Goal: Task Accomplishment & Management: Use online tool/utility

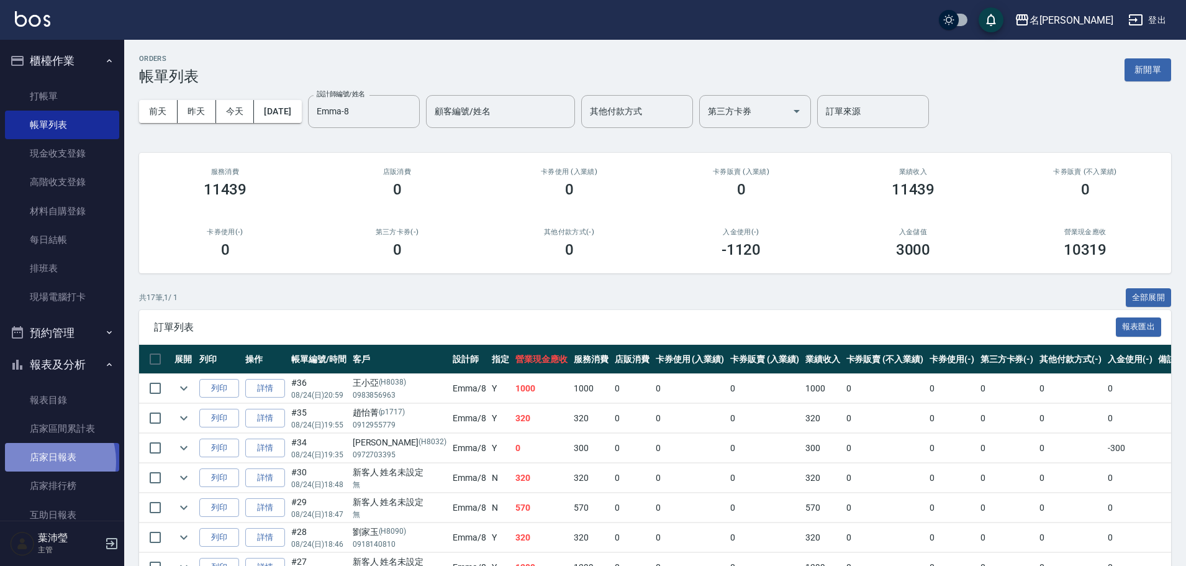
click at [39, 461] on link "店家日報表" at bounding box center [62, 457] width 114 height 29
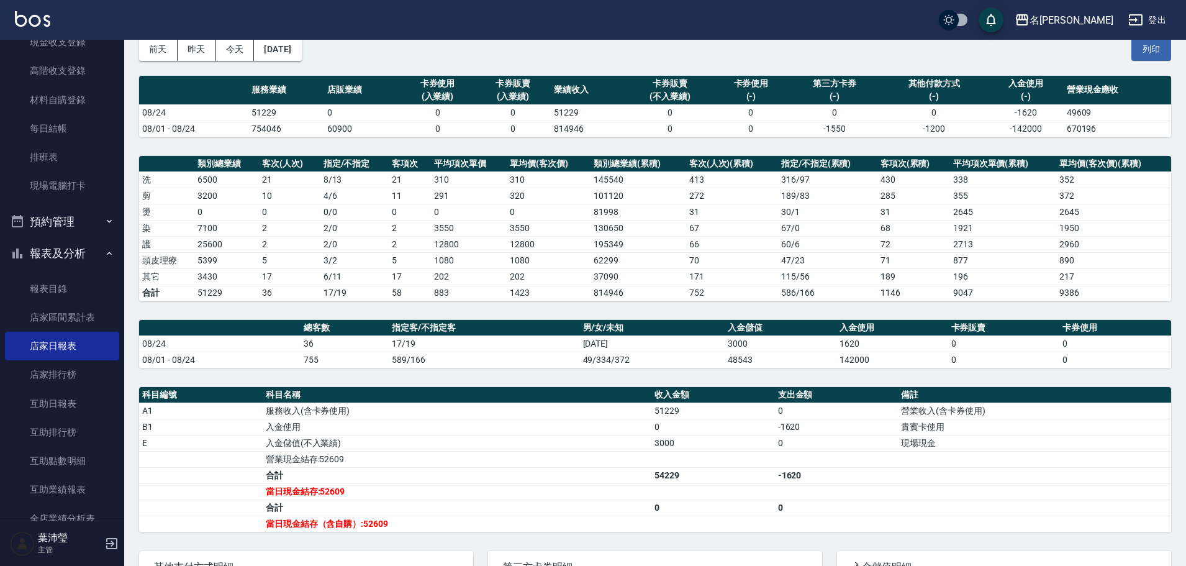
scroll to position [124, 0]
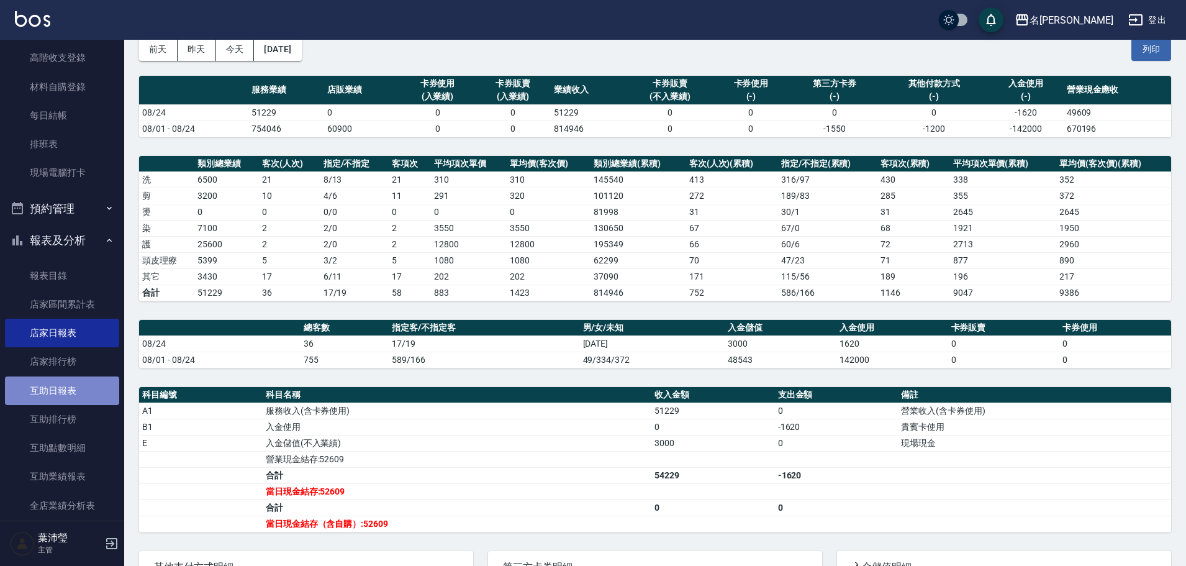
click at [63, 392] on link "互助日報表" at bounding box center [62, 390] width 114 height 29
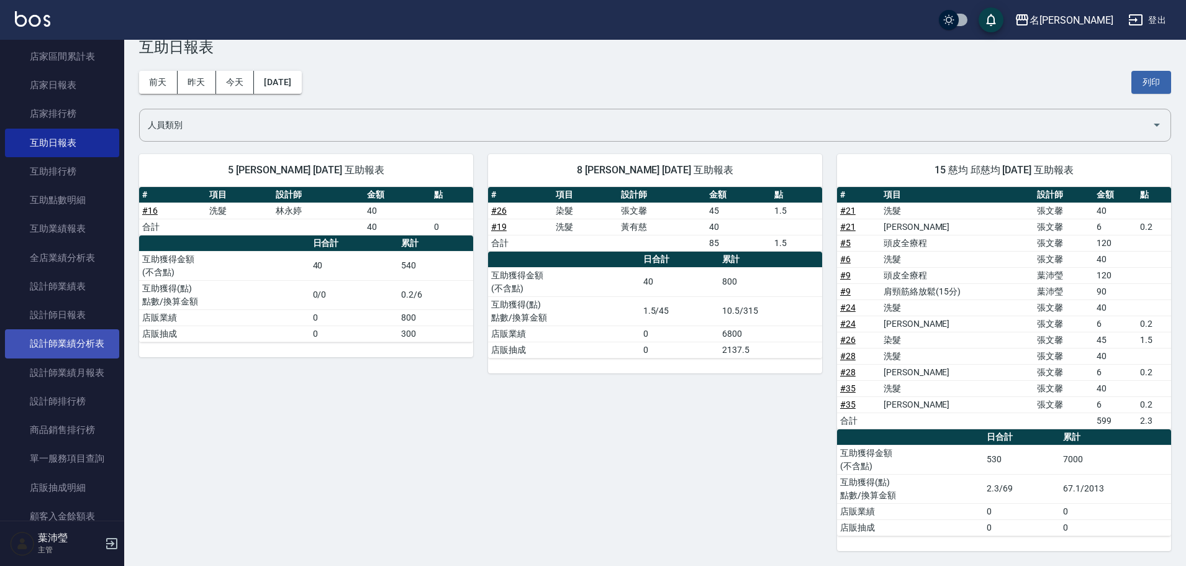
scroll to position [373, 0]
click at [83, 325] on link "設計師日報表" at bounding box center [62, 314] width 114 height 29
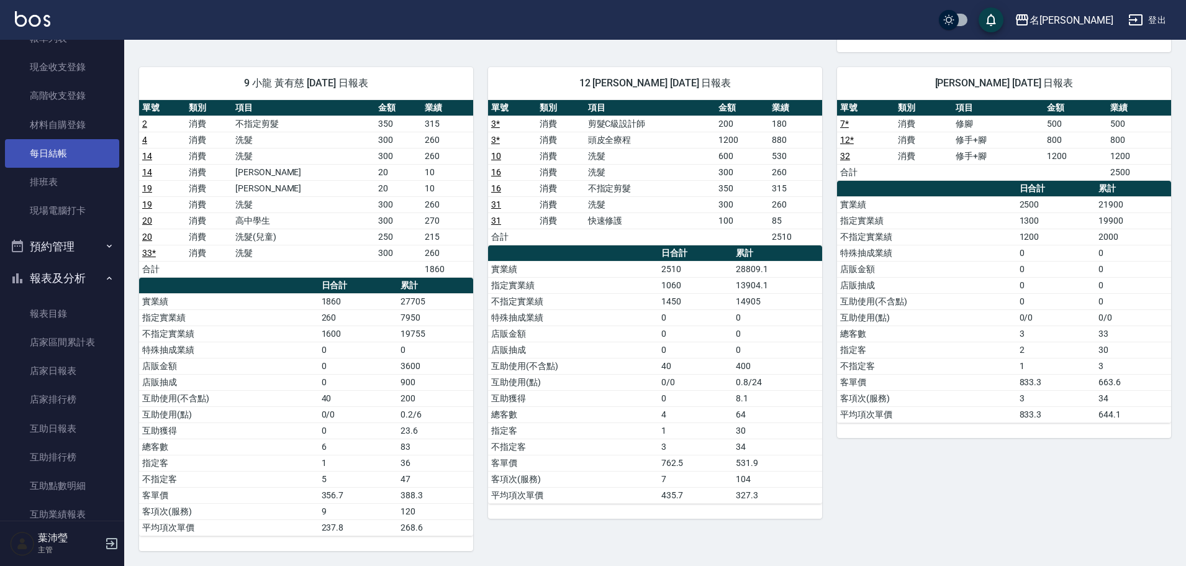
scroll to position [62, 0]
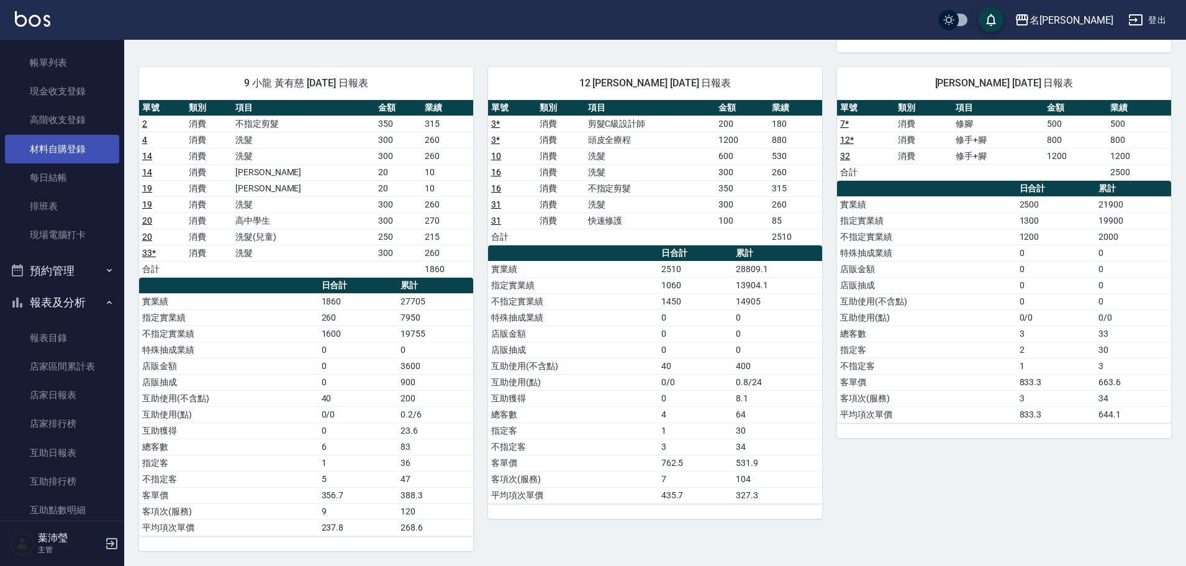
click at [81, 157] on link "材料自購登錄" at bounding box center [62, 149] width 114 height 29
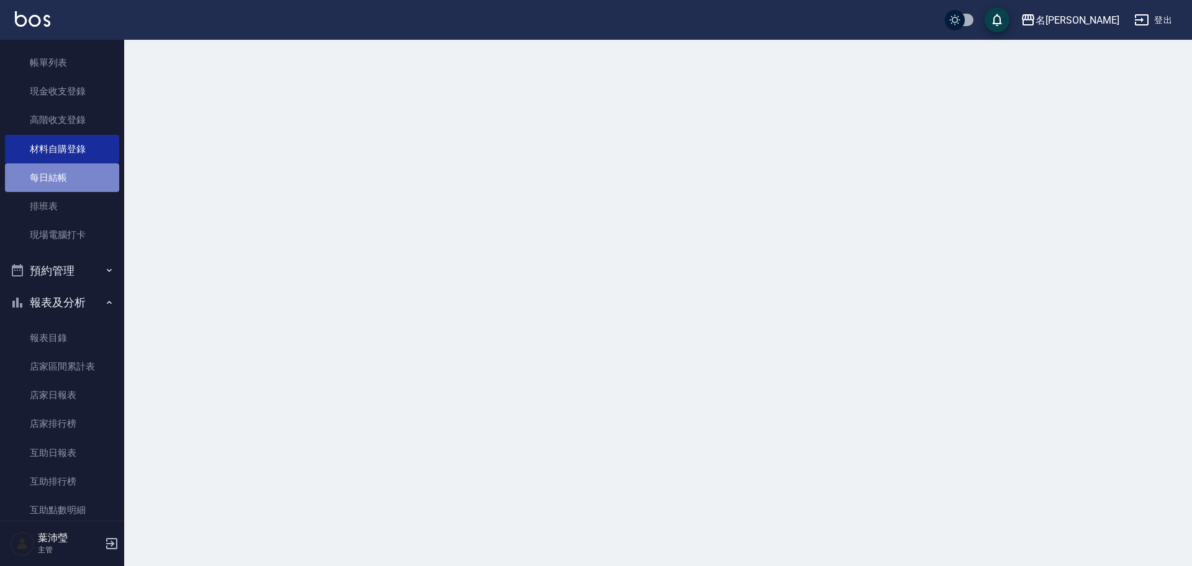
click at [79, 176] on link "每日結帳" at bounding box center [62, 177] width 114 height 29
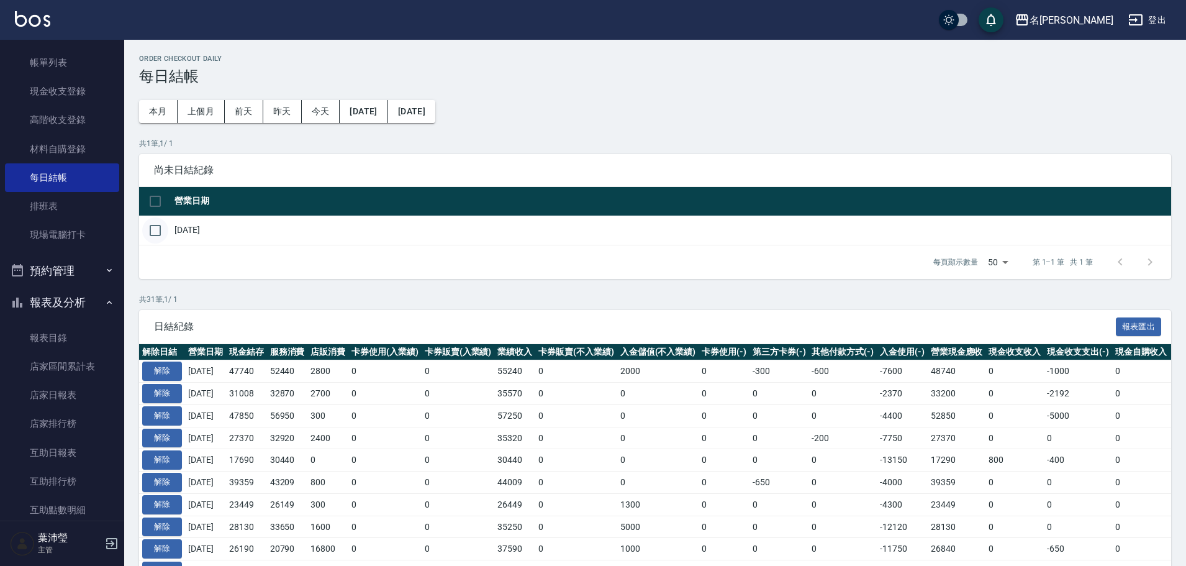
click at [153, 235] on input "checkbox" at bounding box center [155, 230] width 26 height 26
checkbox input "true"
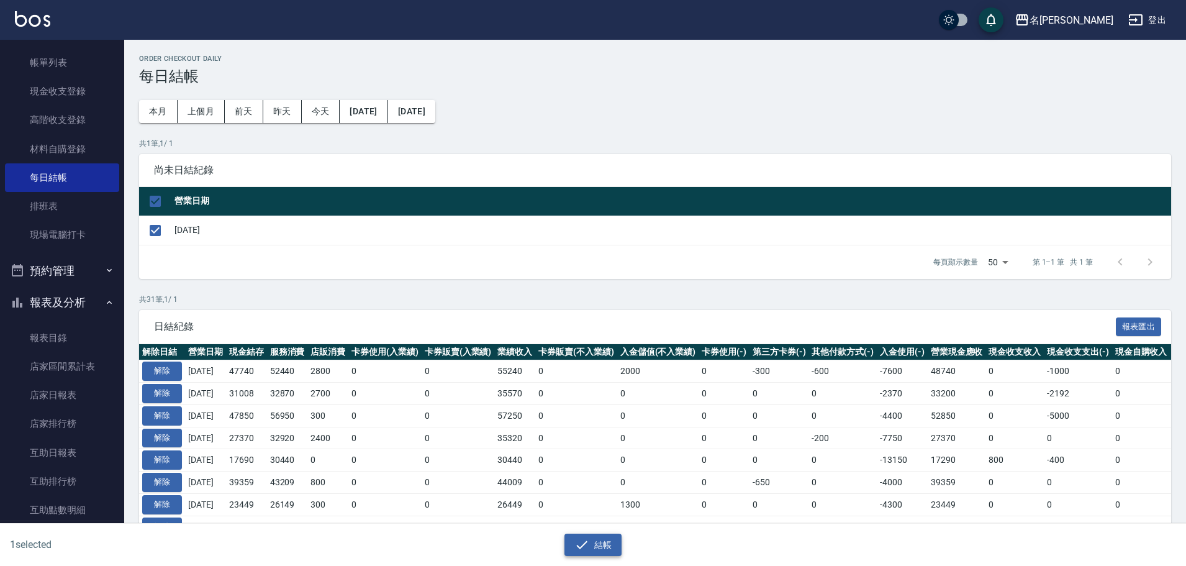
click at [610, 547] on button "結帳" at bounding box center [593, 544] width 58 height 23
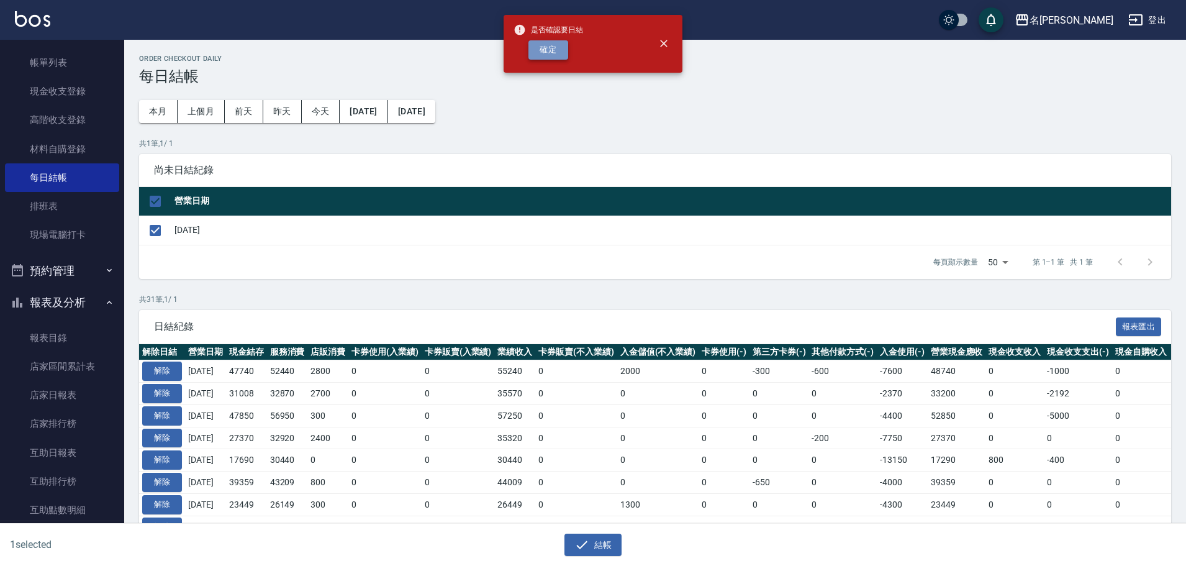
click at [538, 47] on button "確定" at bounding box center [548, 49] width 40 height 19
checkbox input "false"
